Goal: Information Seeking & Learning: Learn about a topic

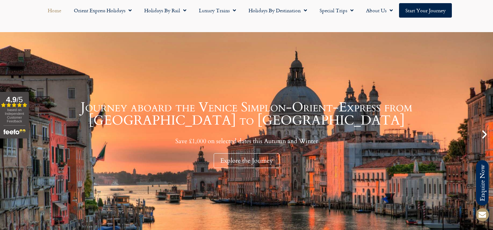
scroll to position [31, 0]
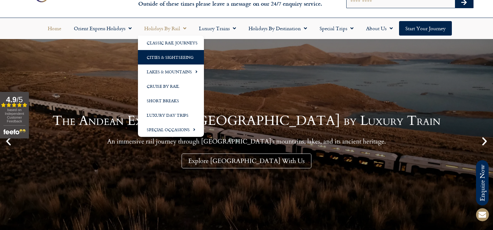
click at [167, 57] on link "Cities & Sightseeing" at bounding box center [171, 57] width 66 height 14
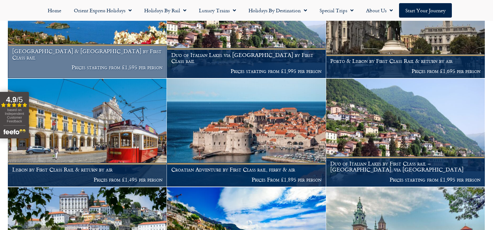
scroll to position [350, 0]
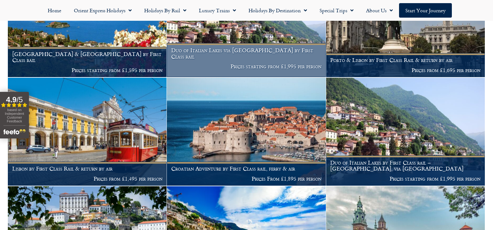
click at [237, 59] on h1 "Duo of Italian Lakes via [GEOGRAPHIC_DATA] by First Class rail" at bounding box center [246, 53] width 150 height 12
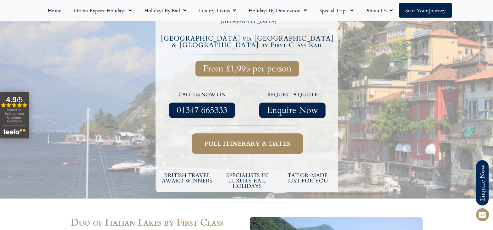
click at [239, 139] on span "Full itinerary & dates" at bounding box center [247, 143] width 86 height 8
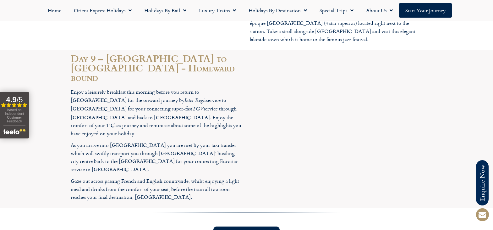
scroll to position [2104, 0]
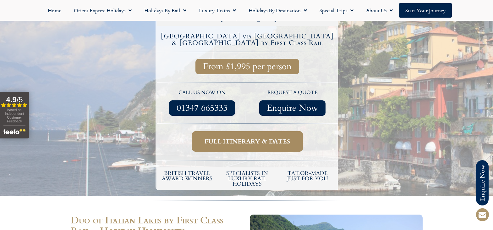
scroll to position [220, 0]
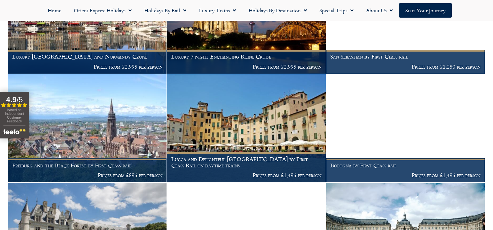
scroll to position [1767, 0]
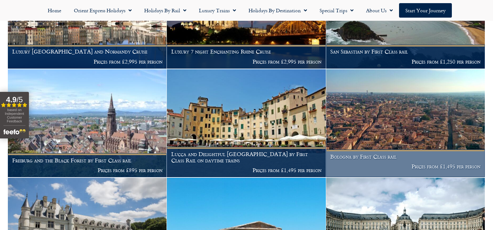
click at [362, 159] on h1 "Bologna by First Class rail" at bounding box center [405, 156] width 150 height 6
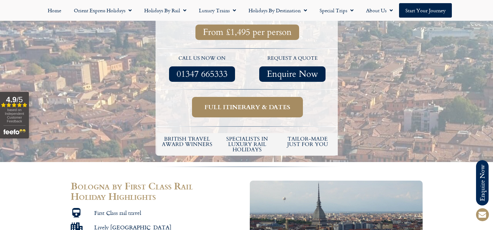
click at [220, 103] on span "Full itinerary & dates" at bounding box center [247, 107] width 86 height 8
click at [239, 103] on span "Full itinerary & dates" at bounding box center [247, 107] width 86 height 8
click at [240, 103] on span "Full itinerary & dates" at bounding box center [247, 107] width 86 height 8
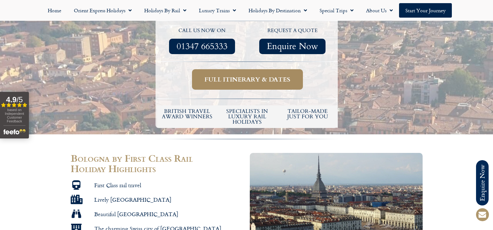
scroll to position [251, 0]
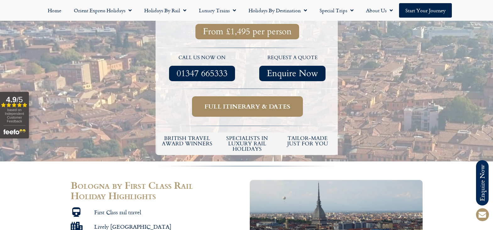
scroll to position [220, 0]
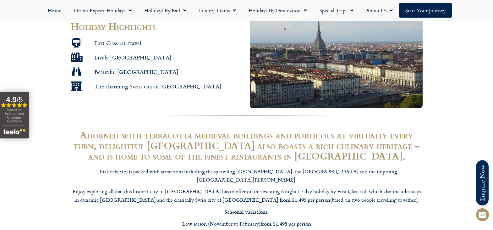
scroll to position [377, 0]
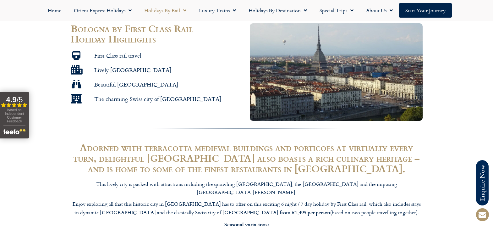
click at [170, 10] on link "Holidays by Rail" at bounding box center [165, 10] width 55 height 14
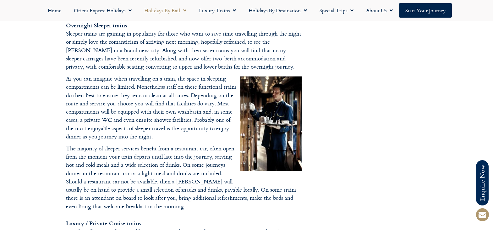
scroll to position [816, 0]
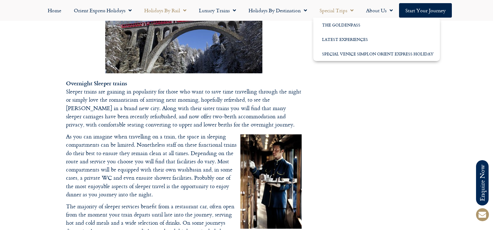
click at [345, 9] on link "Special Trips" at bounding box center [336, 10] width 46 height 14
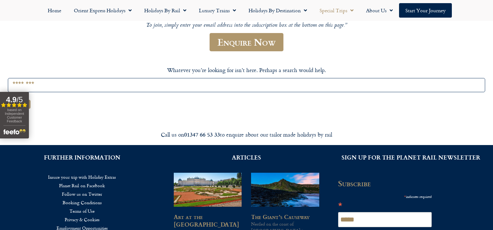
scroll to position [188, 0]
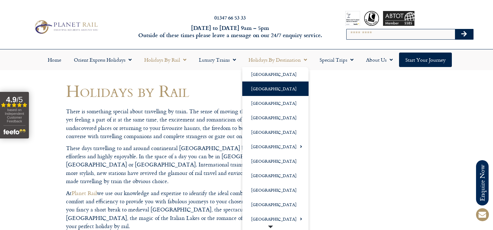
click at [261, 90] on link "[GEOGRAPHIC_DATA]" at bounding box center [275, 88] width 66 height 14
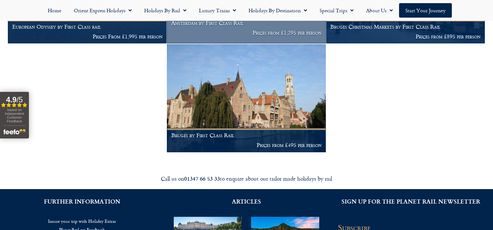
scroll to position [224, 0]
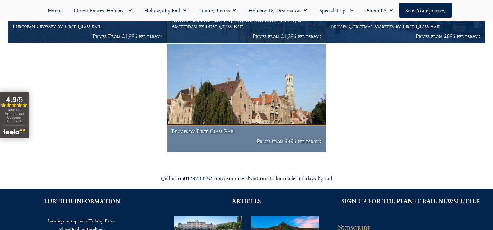
click at [202, 134] on h1 "Bruges by First Class Rail" at bounding box center [246, 131] width 150 height 6
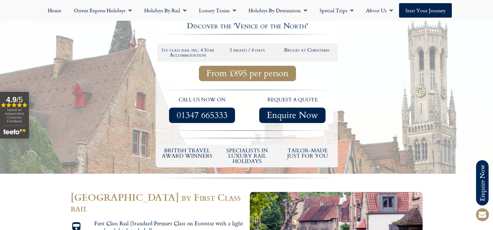
scroll to position [94, 0]
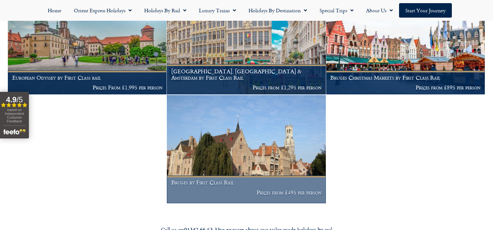
scroll to position [165, 0]
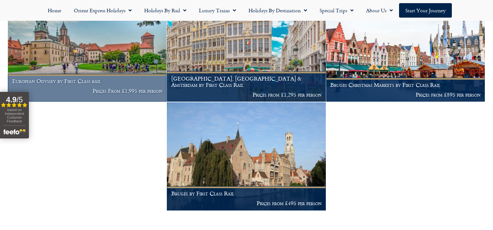
click at [90, 84] on h1 "European Odyssey by First Class rail" at bounding box center [87, 81] width 150 height 6
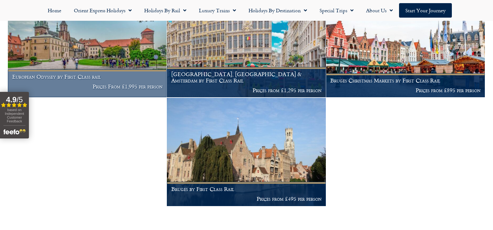
scroll to position [170, 0]
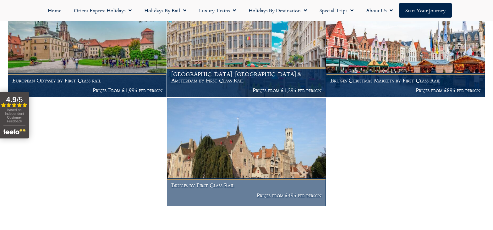
click at [222, 188] on h1 "Bruges by First Class Rail" at bounding box center [246, 185] width 150 height 6
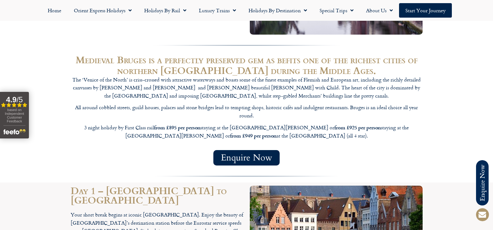
scroll to position [188, 0]
